Goal: Find contact information: Find contact information

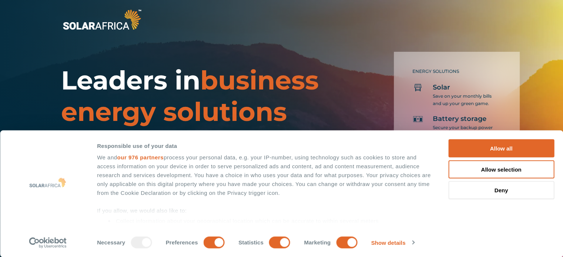
scroll to position [482, 0]
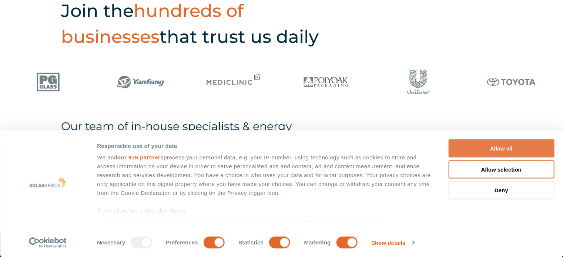
click at [483, 147] on button "Allow all" at bounding box center [502, 149] width 106 height 18
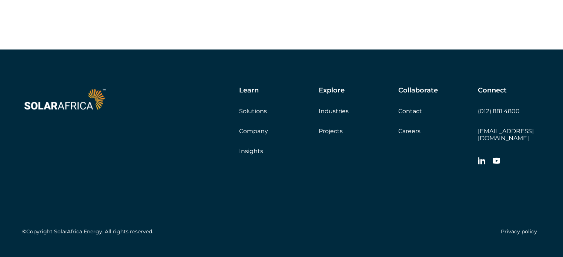
scroll to position [2124, 0]
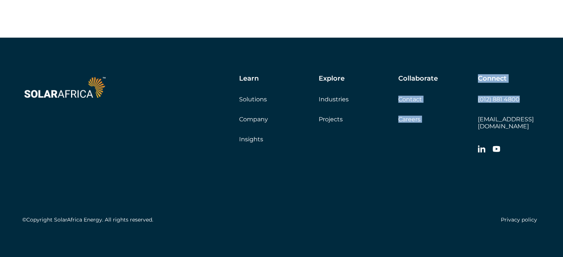
drag, startPoint x: 520, startPoint y: 104, endPoint x: 475, endPoint y: 106, distance: 45.2
click at [475, 106] on div "Learn Solutions Company Insights Explore Industries Projects Collaborate Contac…" at bounding box center [341, 116] width 399 height 83
click at [507, 111] on div "Connect (012) 881 4800 [EMAIL_ADDRESS][DOMAIN_NAME]" at bounding box center [509, 116] width 63 height 83
drag, startPoint x: 520, startPoint y: 104, endPoint x: 477, endPoint y: 106, distance: 42.6
click at [477, 106] on div "Learn Solutions Company Insights Explore Industries Projects Collaborate Contac…" at bounding box center [341, 116] width 399 height 83
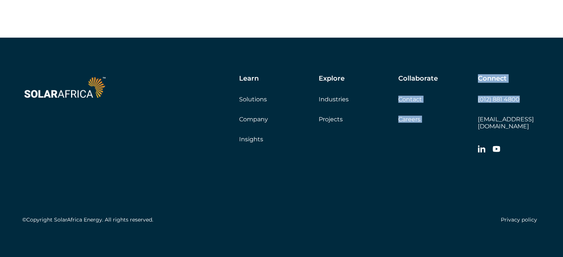
click at [486, 112] on div "Connect (012) 881 4800 [EMAIL_ADDRESS][DOMAIN_NAME]" at bounding box center [509, 116] width 63 height 83
drag, startPoint x: 525, startPoint y: 104, endPoint x: 484, endPoint y: 108, distance: 40.9
click at [478, 104] on div "Connect (012) 881 4800 [EMAIL_ADDRESS][DOMAIN_NAME]" at bounding box center [509, 116] width 63 height 83
click at [490, 110] on div "Connect (012) 881 4800 [EMAIL_ADDRESS][DOMAIN_NAME]" at bounding box center [509, 116] width 63 height 83
drag, startPoint x: 520, startPoint y: 104, endPoint x: 479, endPoint y: 104, distance: 41.9
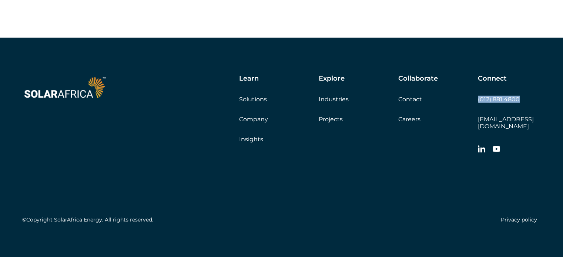
click at [479, 104] on div "Connect (012) 881 4800 [EMAIL_ADDRESS][DOMAIN_NAME]" at bounding box center [509, 116] width 63 height 83
copy link "(012) 881 4800"
